Goal: Check status: Check status

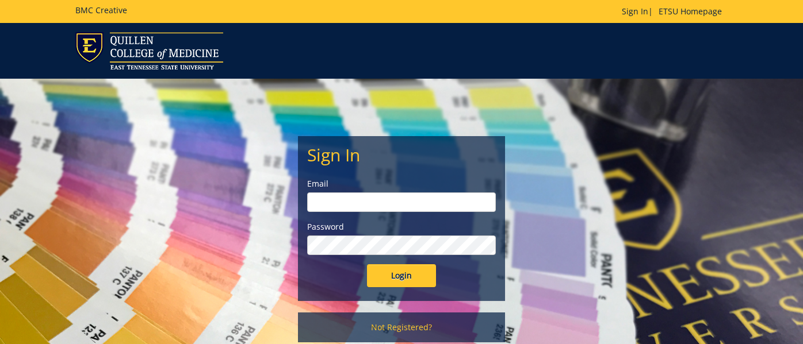
type input "cunninghamb@etsu.edu"
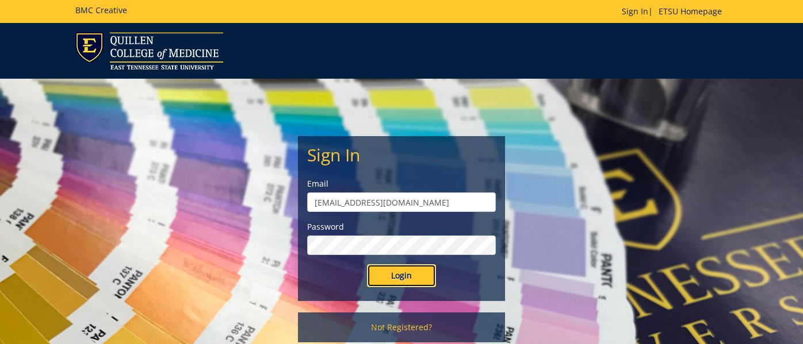
click at [413, 274] on input "Login" at bounding box center [401, 275] width 69 height 23
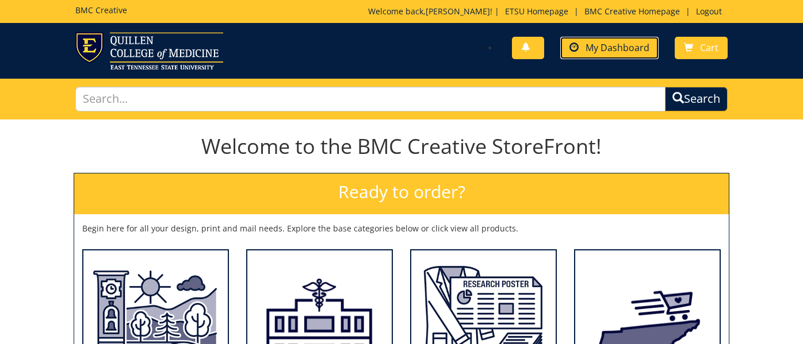
click at [628, 49] on span "My Dashboard" at bounding box center [617, 47] width 64 height 13
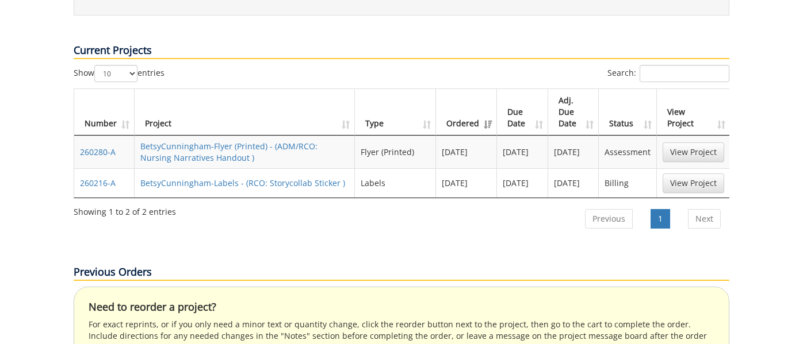
scroll to position [518, 0]
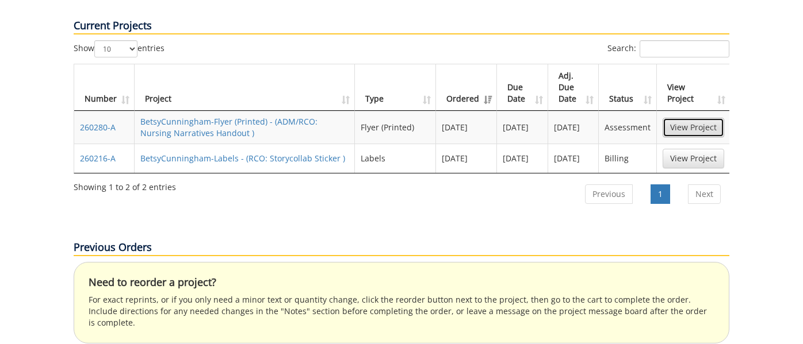
click at [698, 118] on link "View Project" at bounding box center [693, 128] width 62 height 20
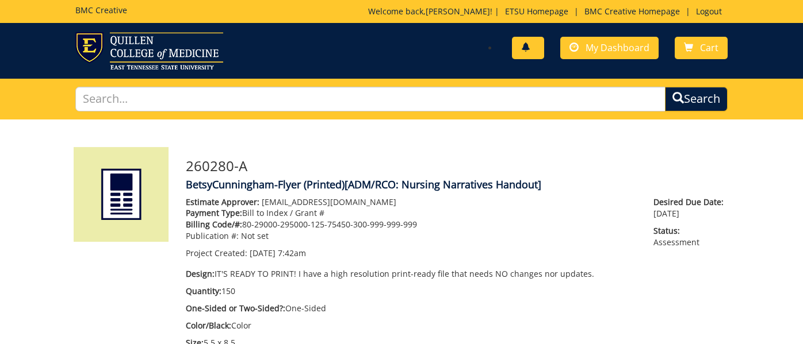
click at [527, 41] on link at bounding box center [528, 48] width 32 height 22
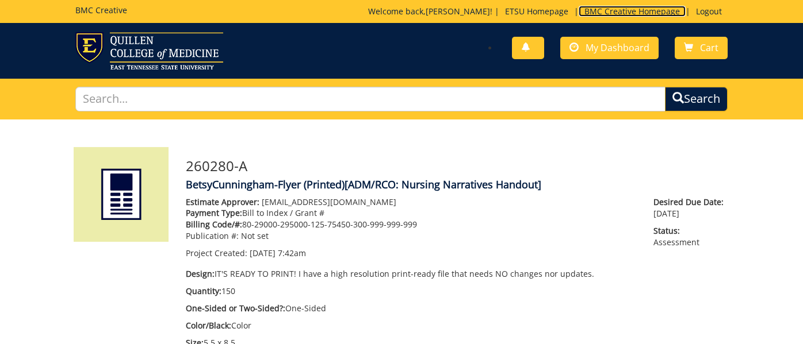
click at [624, 14] on link "BMC Creative Homepage" at bounding box center [631, 11] width 107 height 11
